Goal: Find specific page/section: Find specific page/section

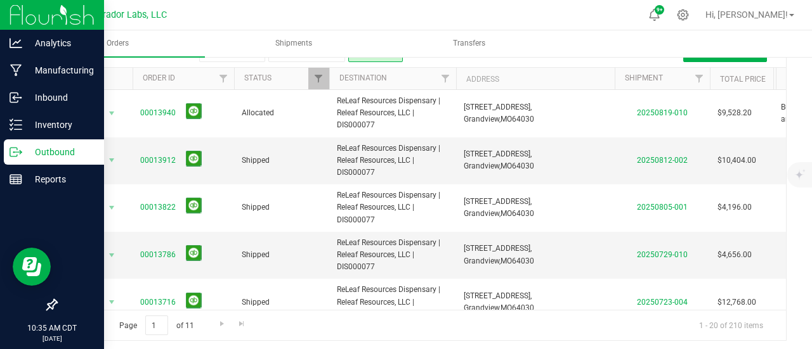
click at [16, 152] on line at bounding box center [18, 152] width 7 height 0
click at [27, 153] on p "Outbound" at bounding box center [60, 152] width 76 height 15
click at [24, 134] on div "Inventory" at bounding box center [54, 124] width 100 height 25
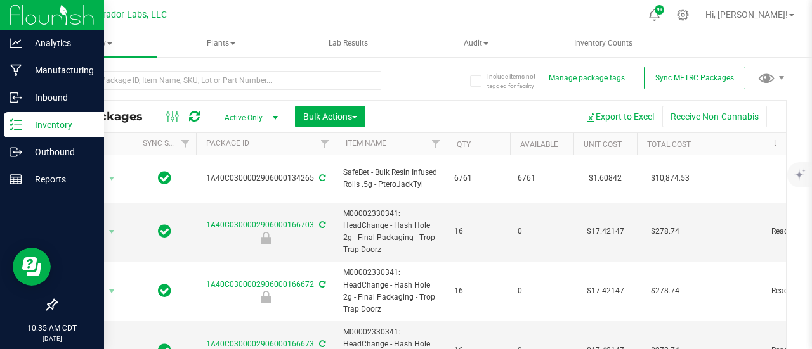
click at [194, 115] on icon at bounding box center [194, 116] width 11 height 13
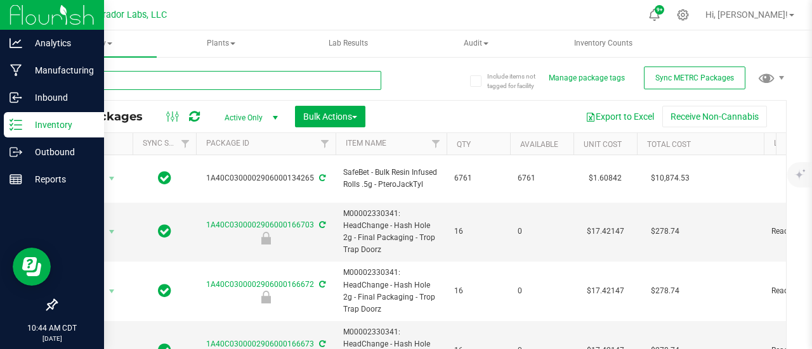
click at [181, 72] on input "text" at bounding box center [218, 80] width 325 height 19
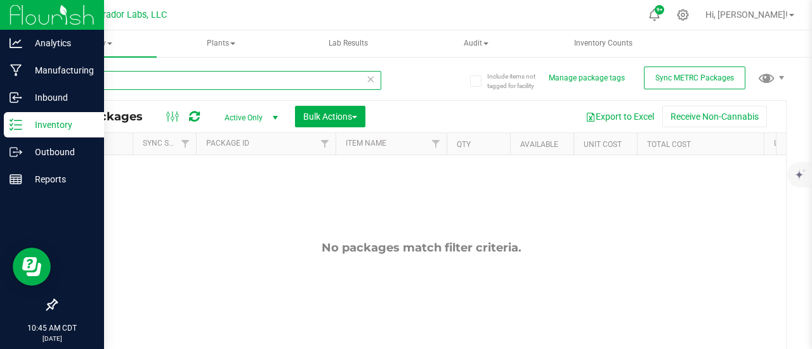
click at [130, 82] on input "zkatlites" at bounding box center [218, 80] width 325 height 19
type input "z"
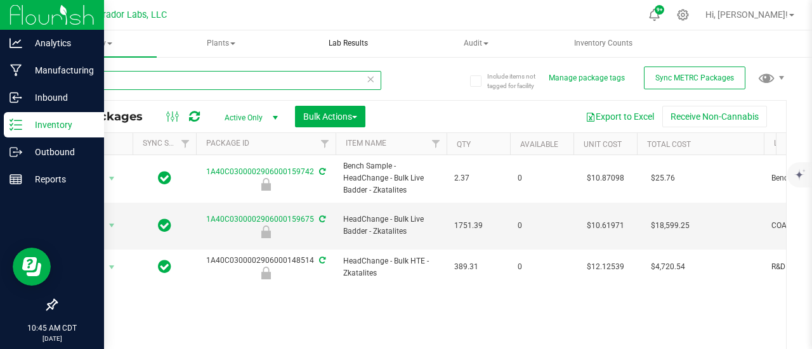
type input "zkat"
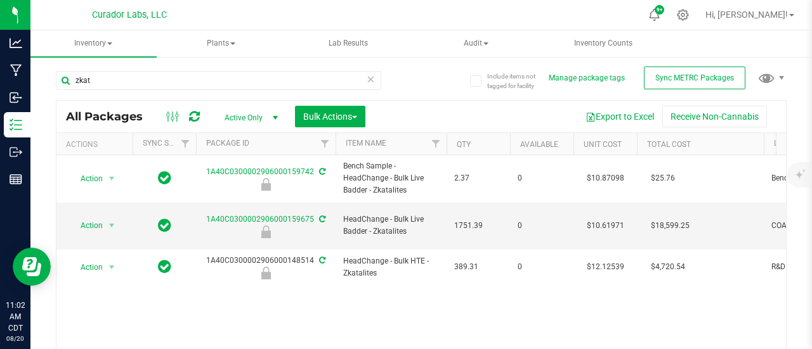
click at [366, 82] on icon at bounding box center [370, 78] width 9 height 15
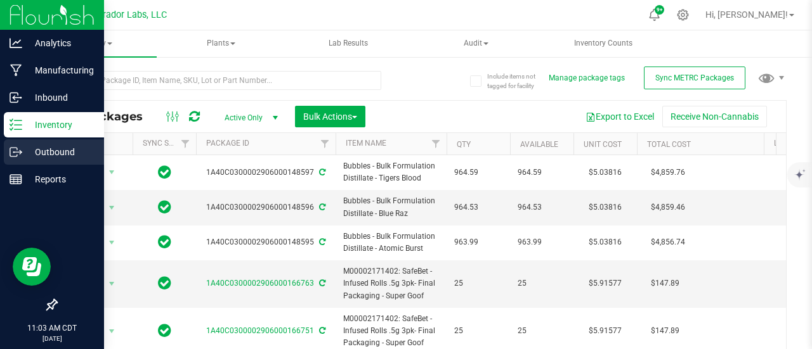
click at [0, 150] on link "Outbound" at bounding box center [52, 153] width 104 height 27
